Goal: Navigation & Orientation: Find specific page/section

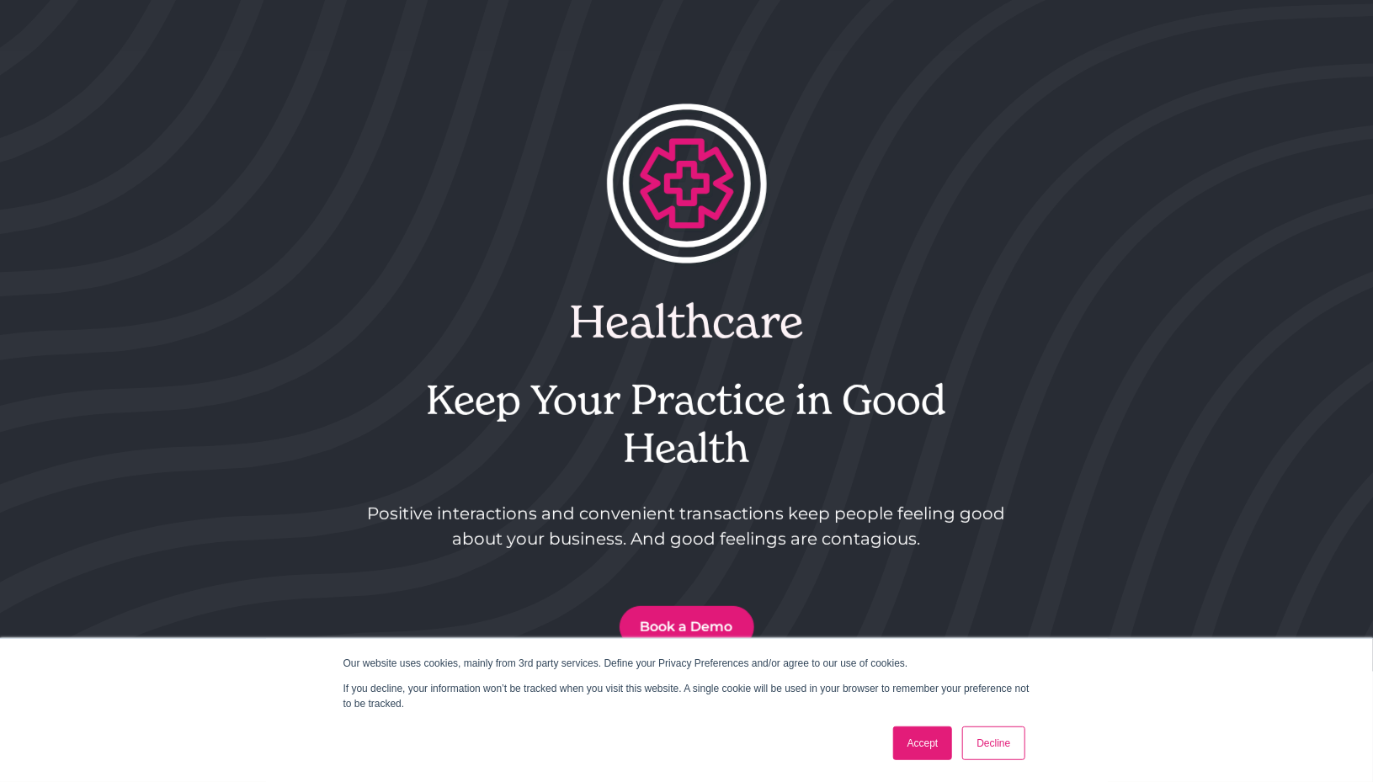
scroll to position [170, 0]
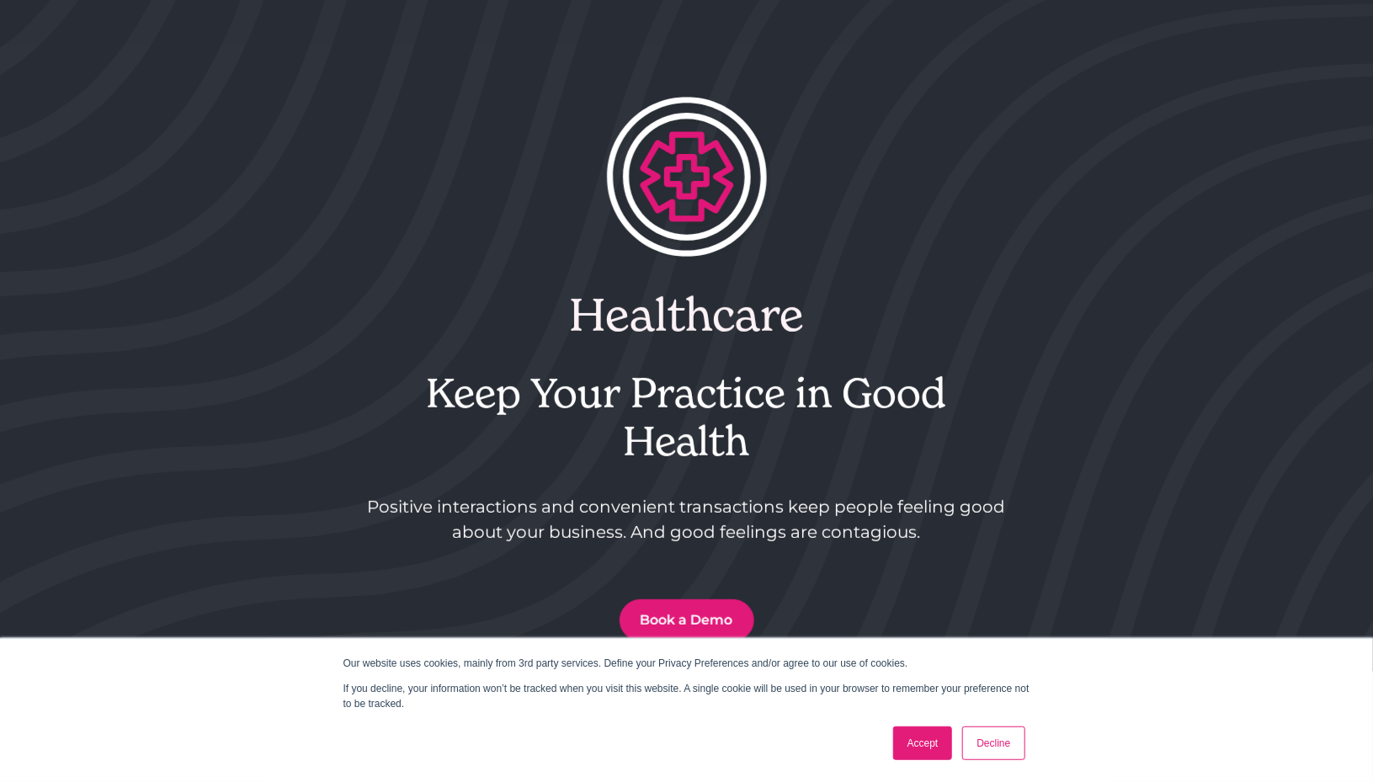
click at [994, 745] on link "Decline" at bounding box center [993, 744] width 62 height 34
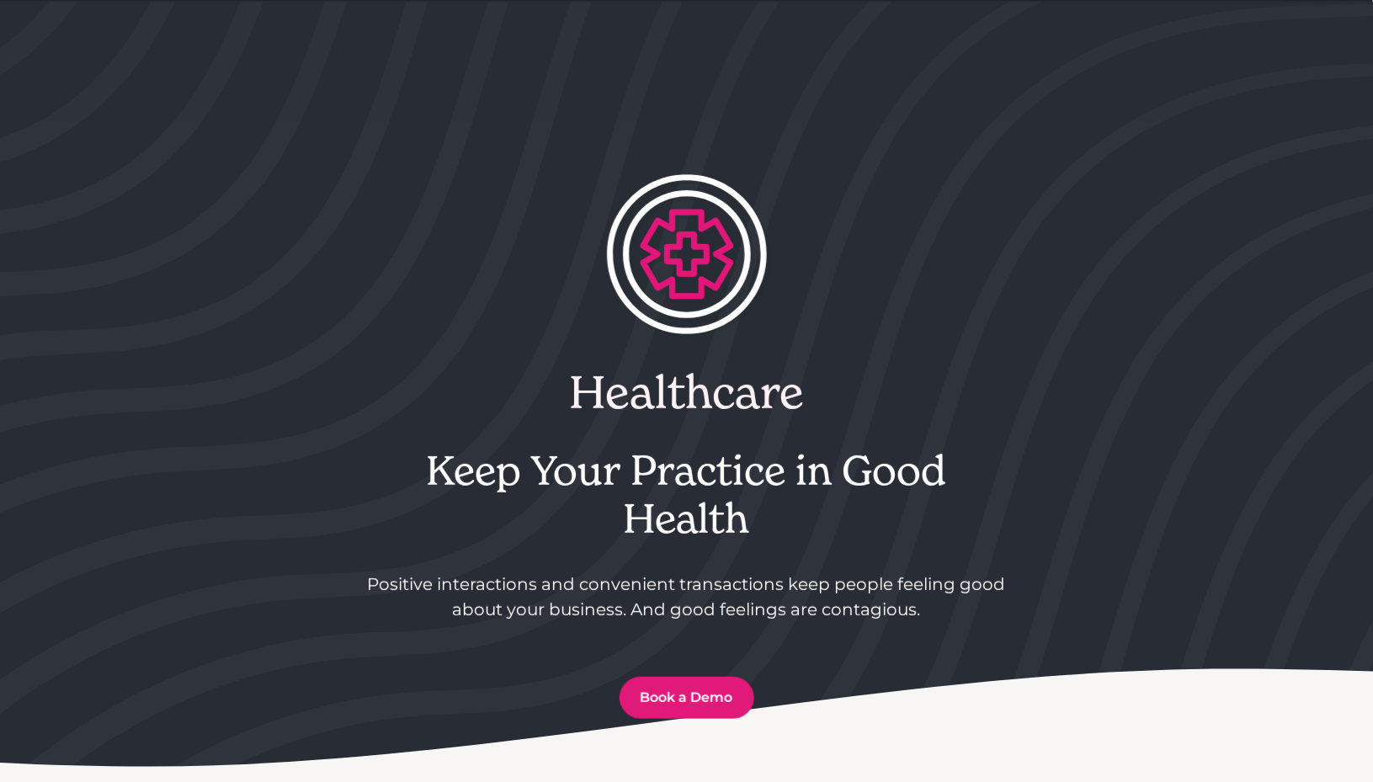
scroll to position [0, 0]
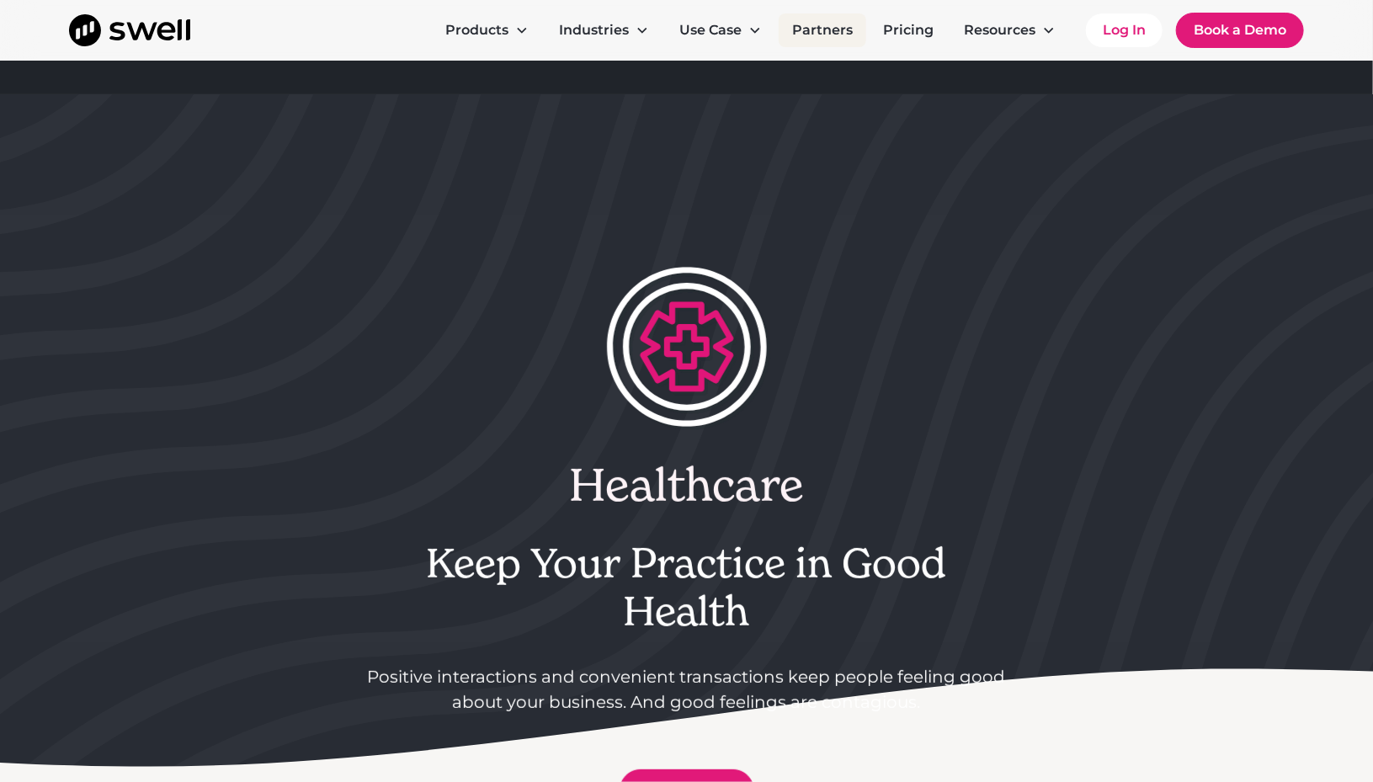
click at [825, 30] on link "Partners" at bounding box center [823, 30] width 88 height 34
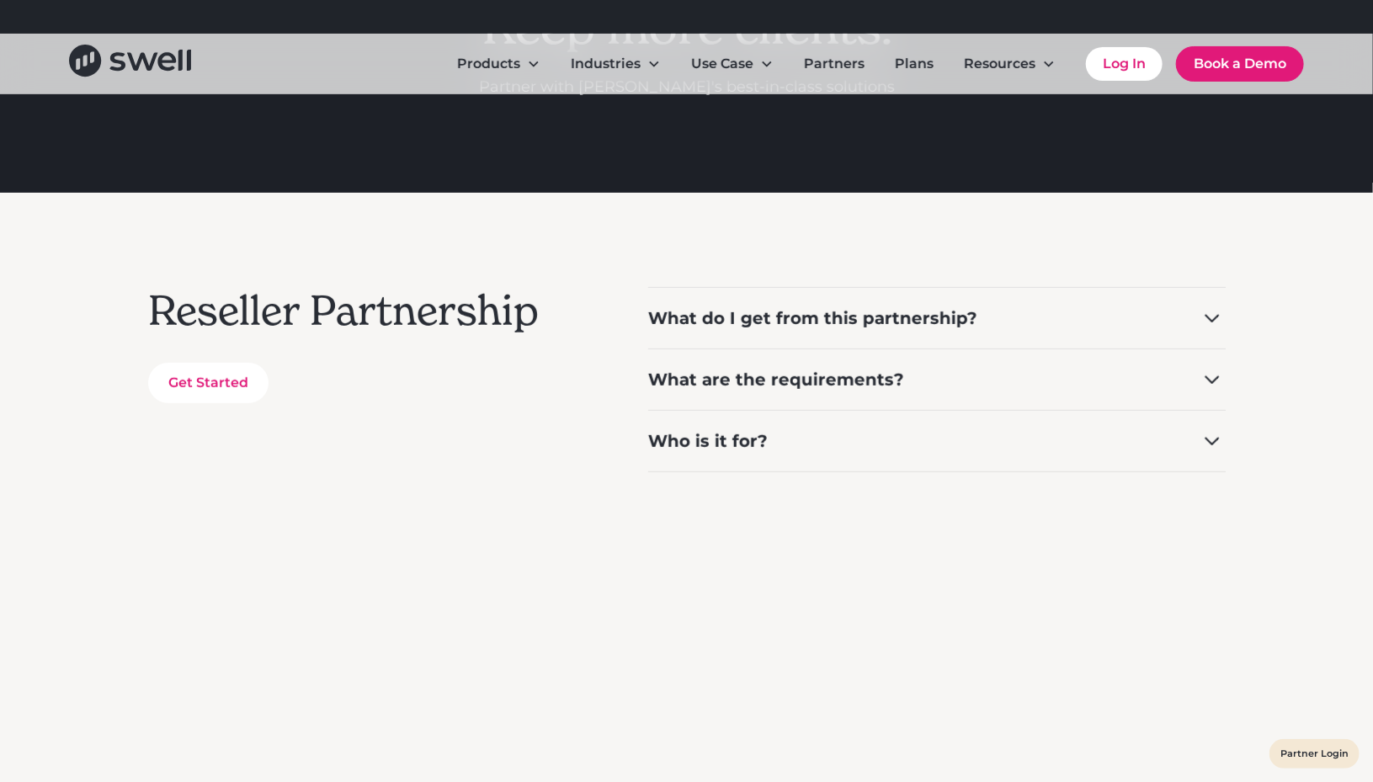
scroll to position [247, 0]
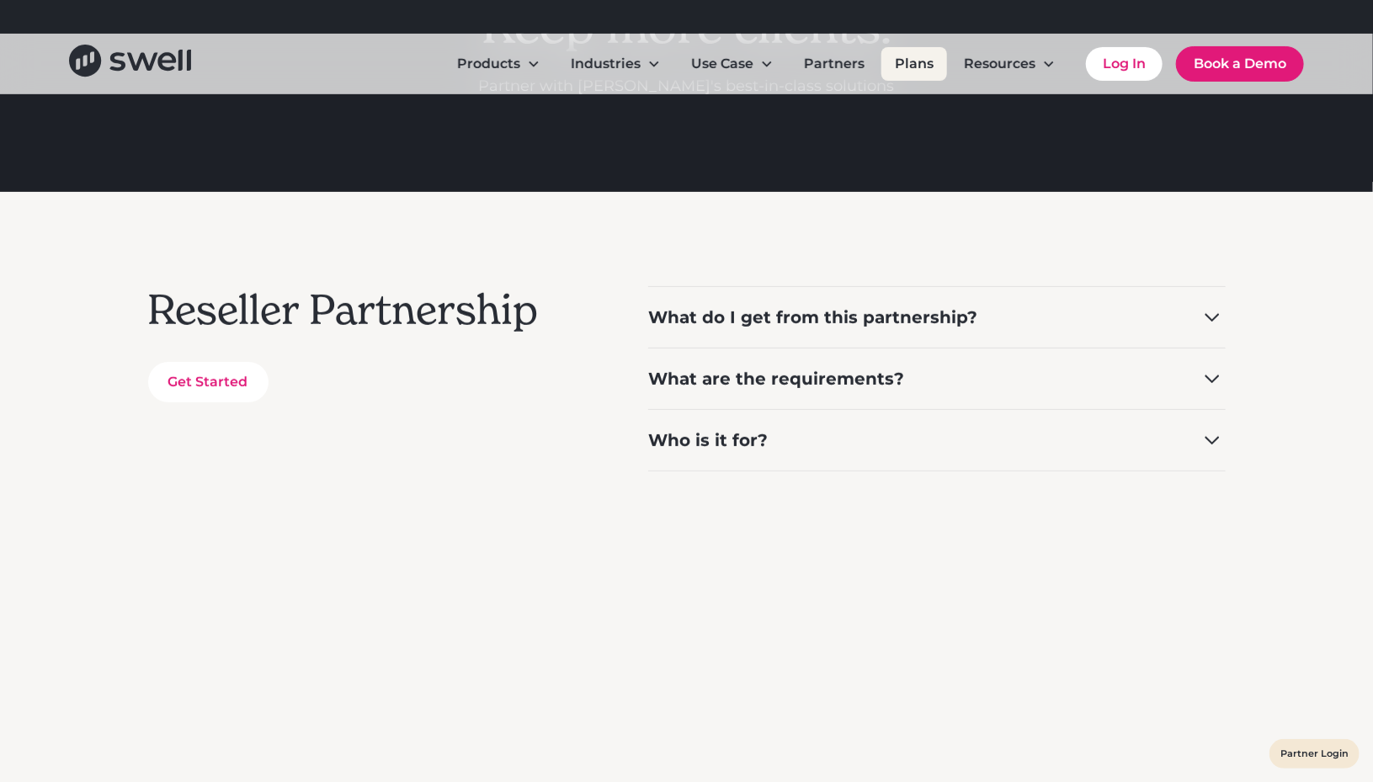
click at [904, 73] on link "Plans" at bounding box center [915, 64] width 66 height 34
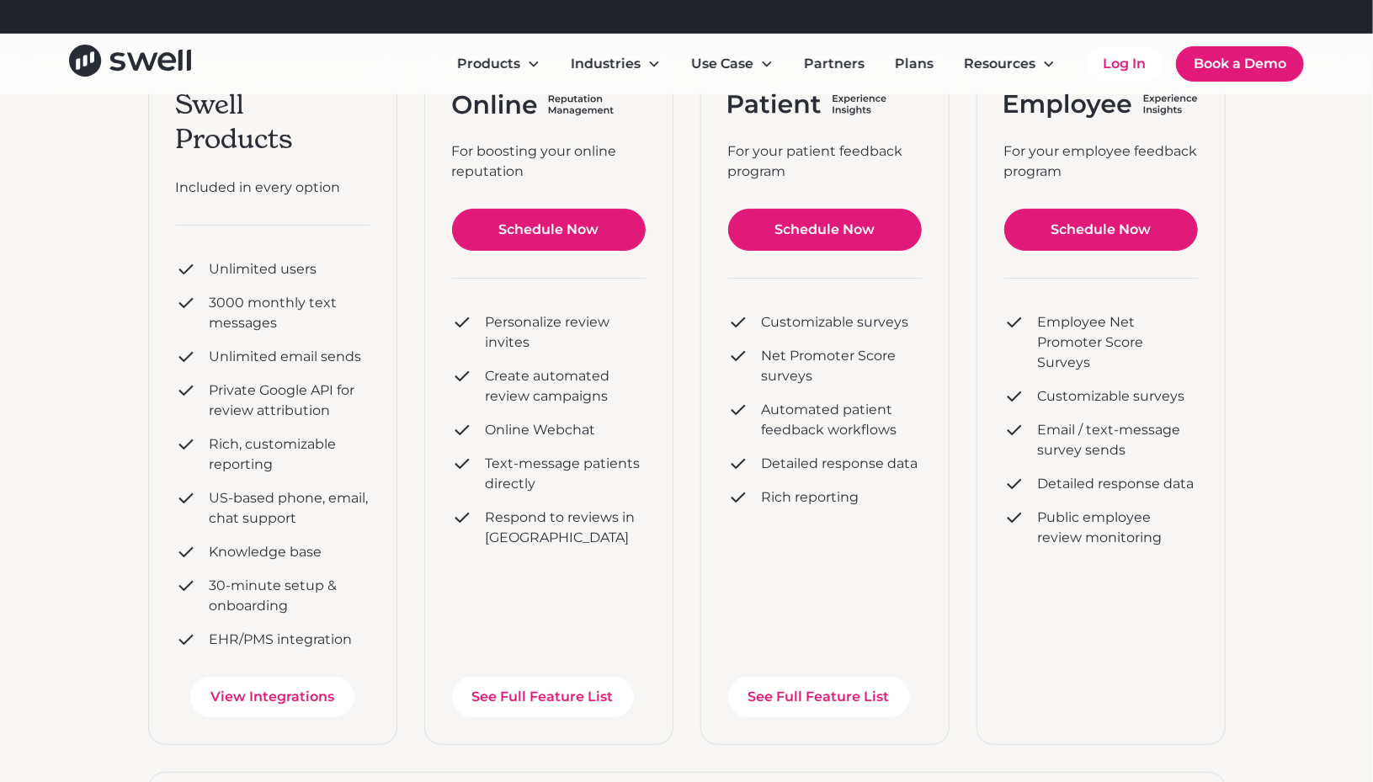
scroll to position [340, 0]
